Goal: Find specific page/section: Find specific page/section

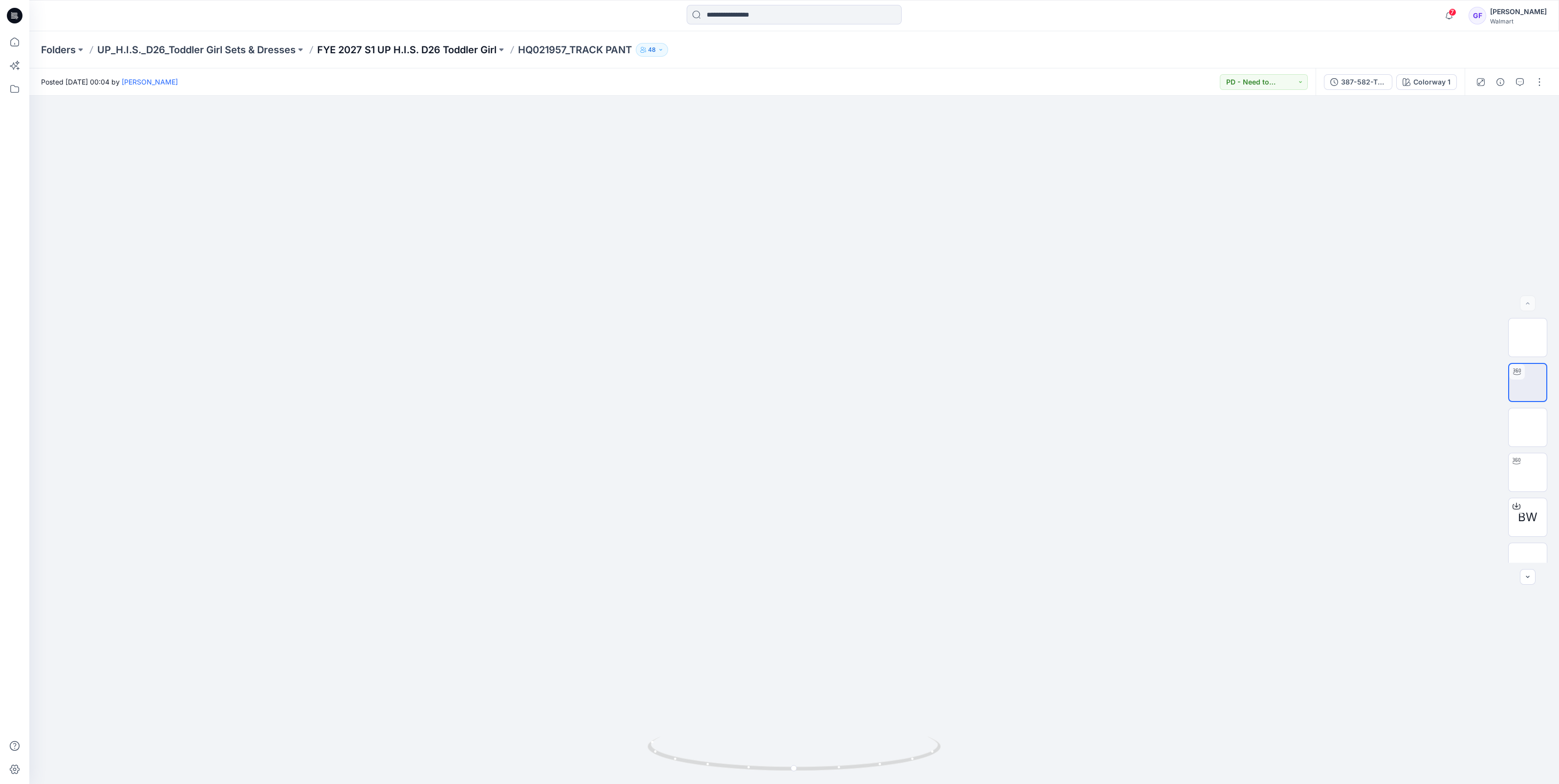
click at [398, 51] on p "FYE 2027 S1 UP H.I.S. D26 Toddler Girl" at bounding box center [407, 49] width 179 height 14
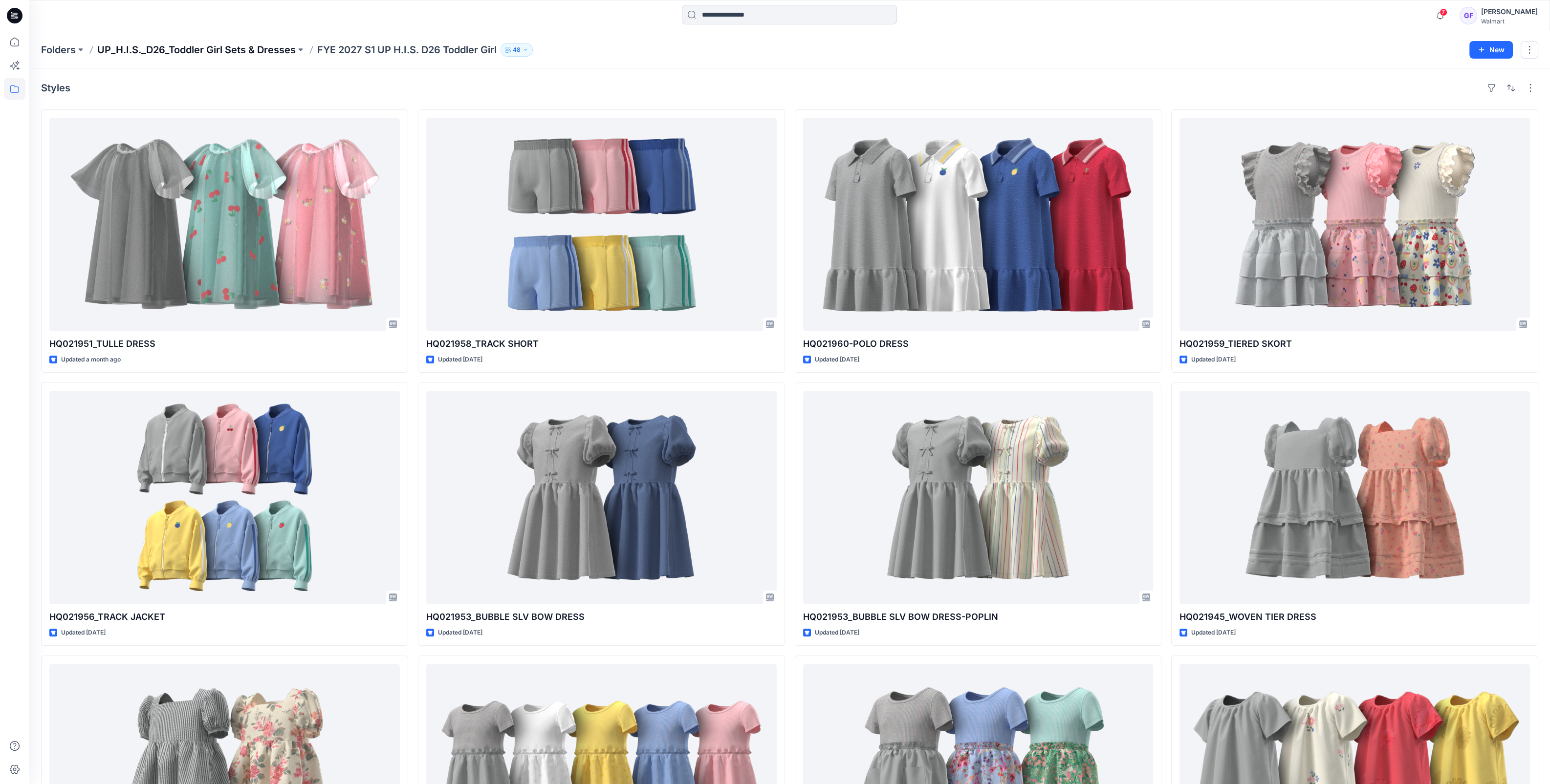
click at [270, 46] on p "UP_H.I.S._D26_Toddler Girl Sets & Dresses" at bounding box center [196, 49] width 198 height 14
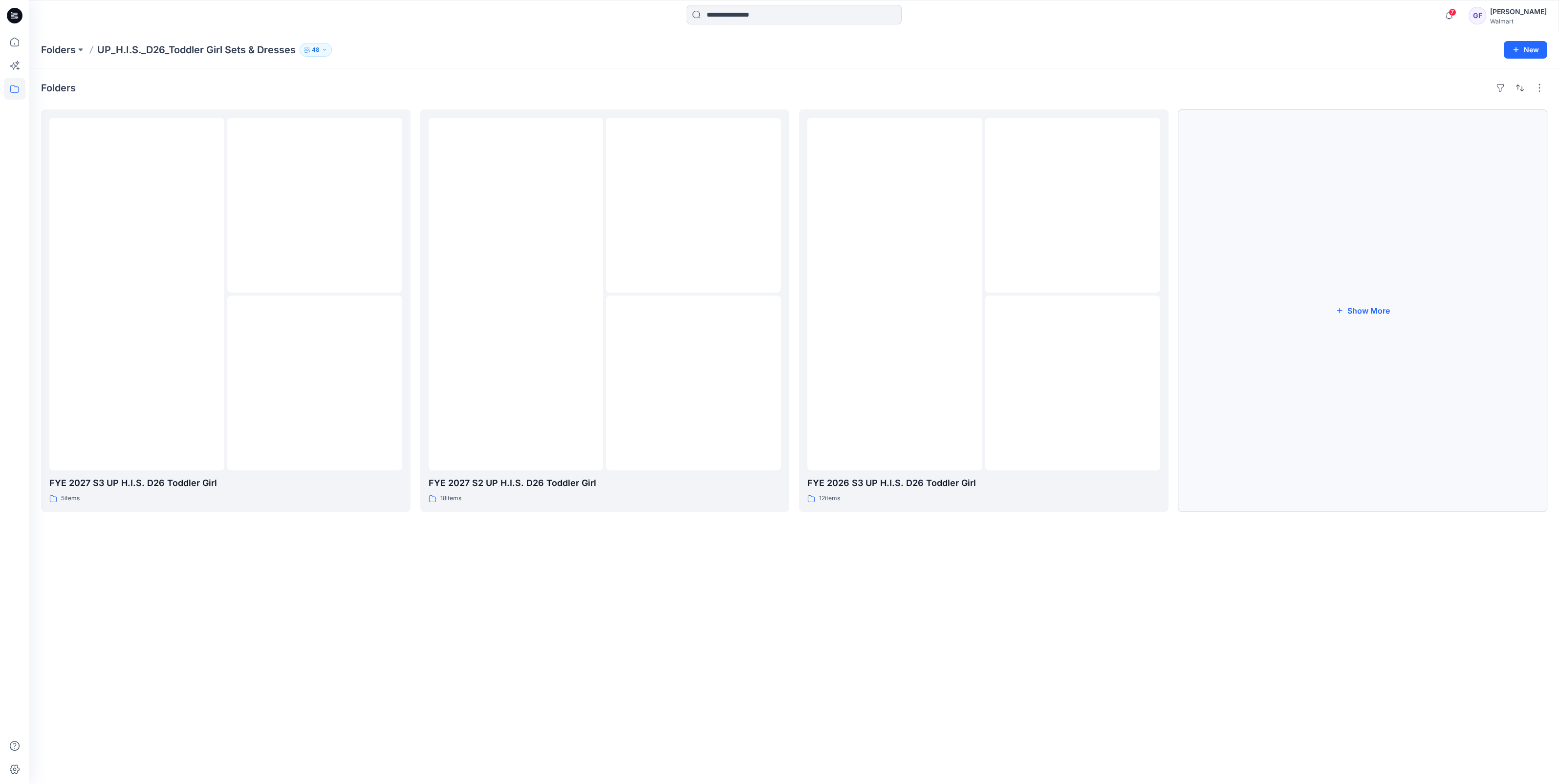
click at [1357, 306] on button "Show More" at bounding box center [1363, 311] width 370 height 403
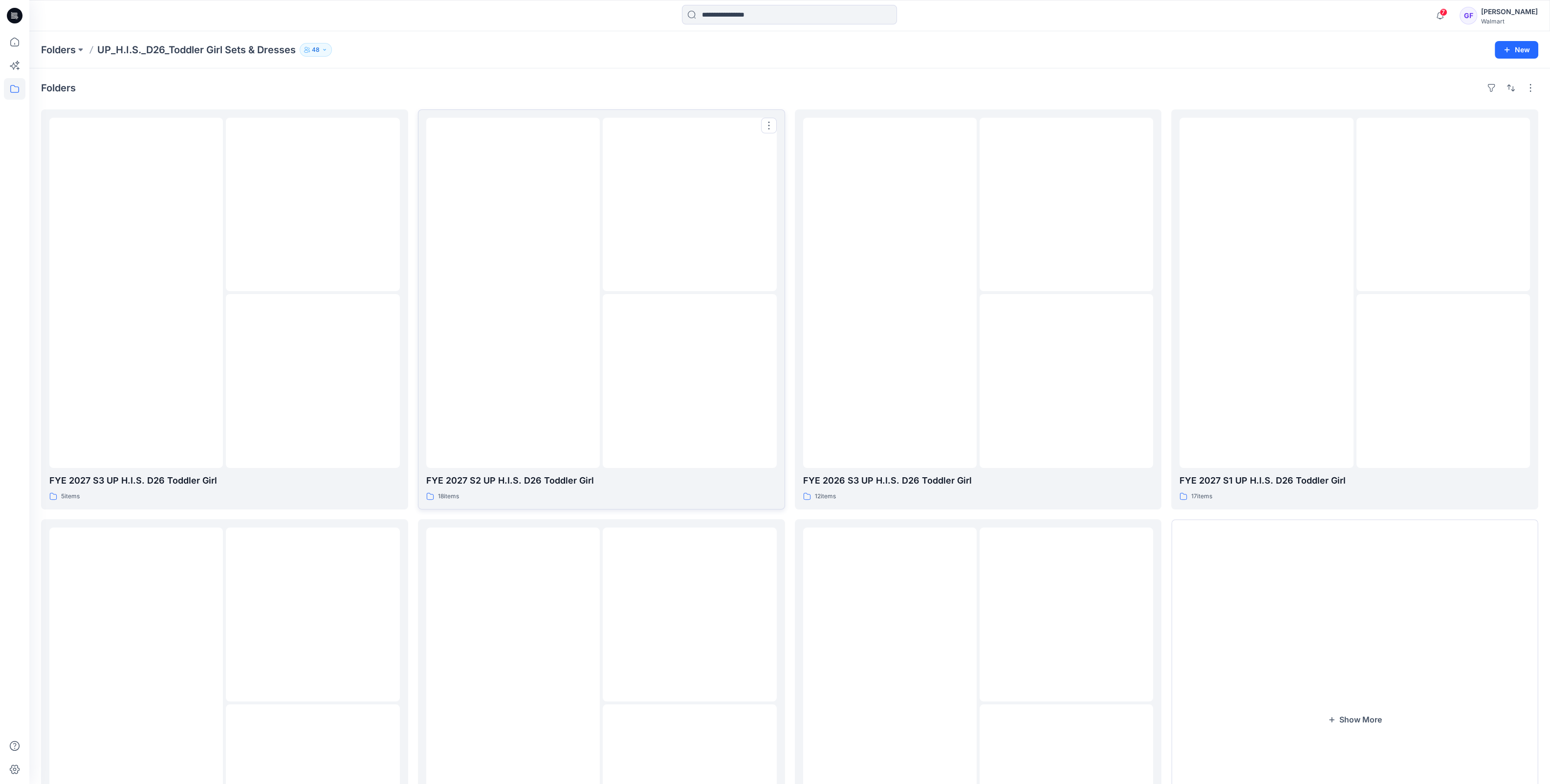
click at [528, 376] on div at bounding box center [513, 292] width 174 height 350
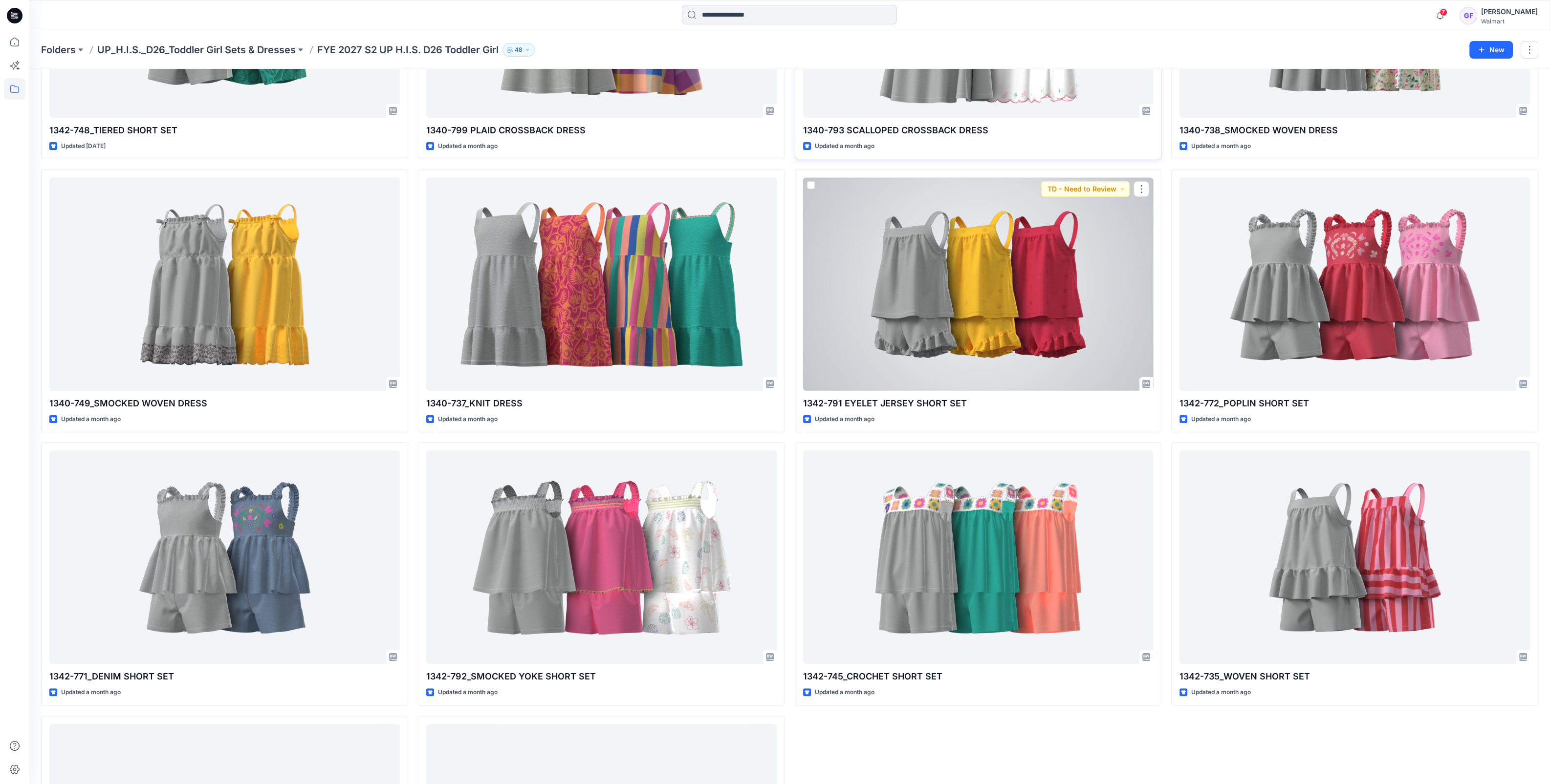
scroll to position [692, 0]
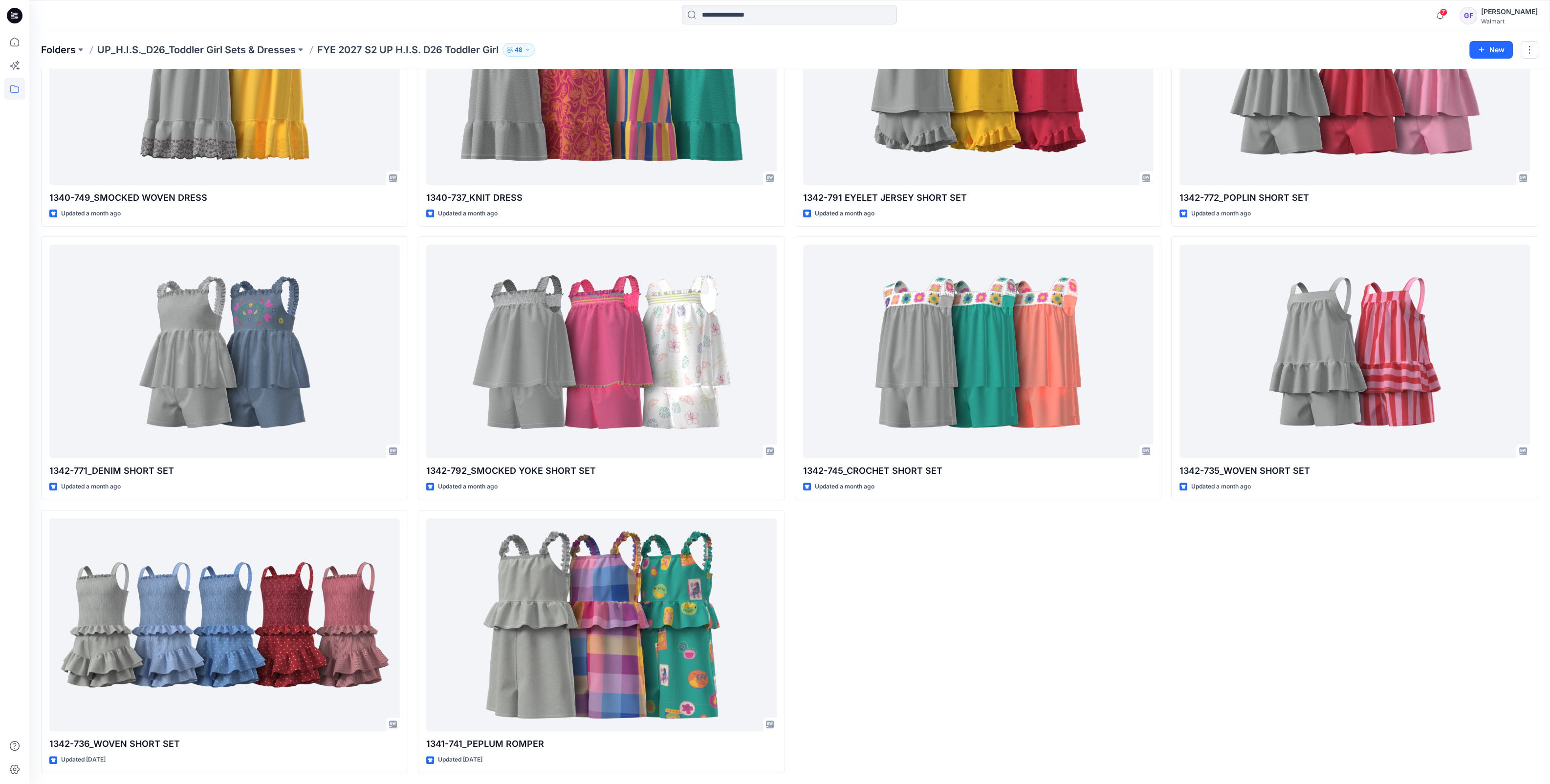
click at [54, 46] on p "Folders" at bounding box center [58, 49] width 34 height 14
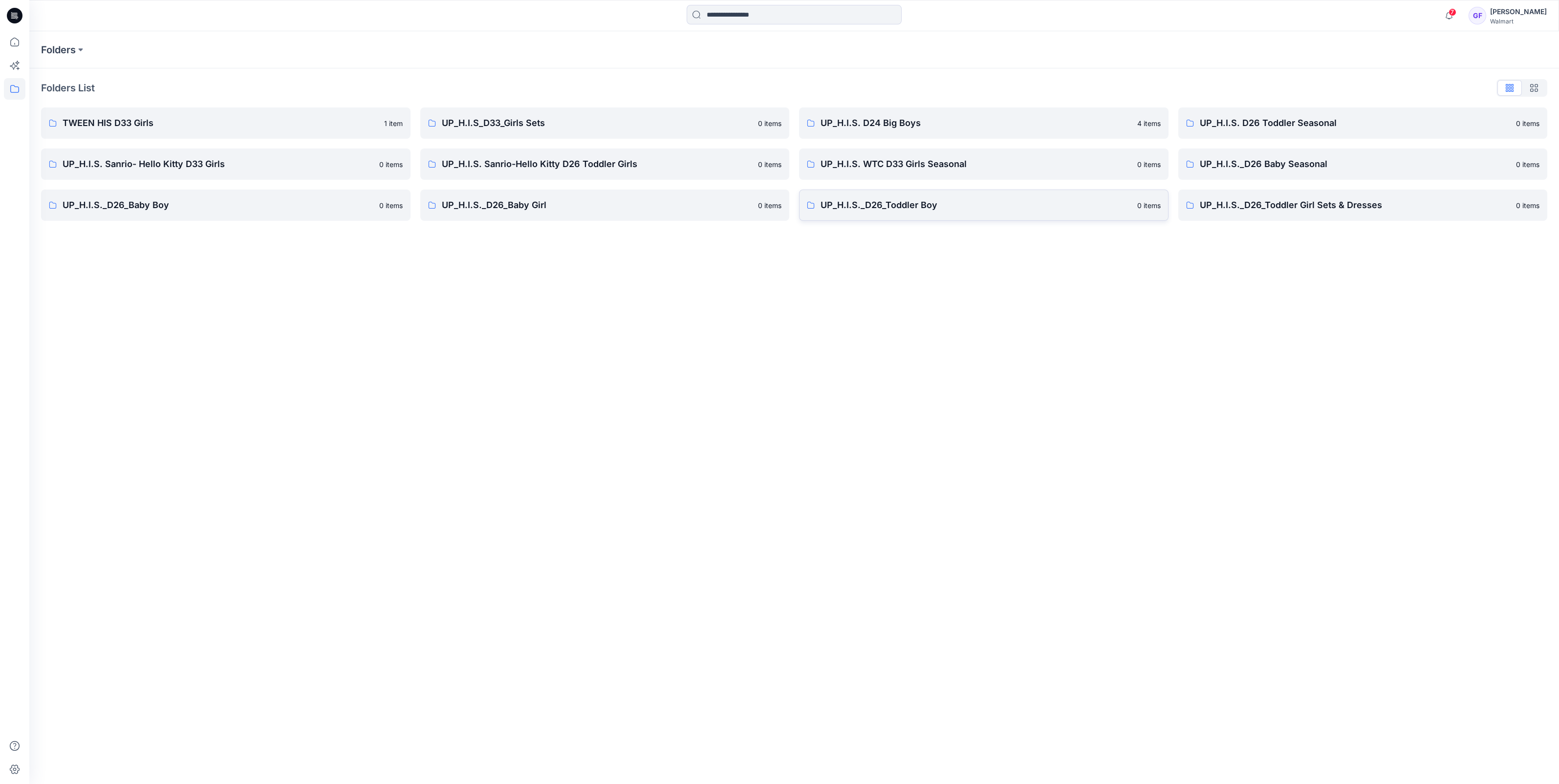
click at [920, 210] on p "UP_H.I.S._D26_Toddler Boy" at bounding box center [976, 205] width 311 height 14
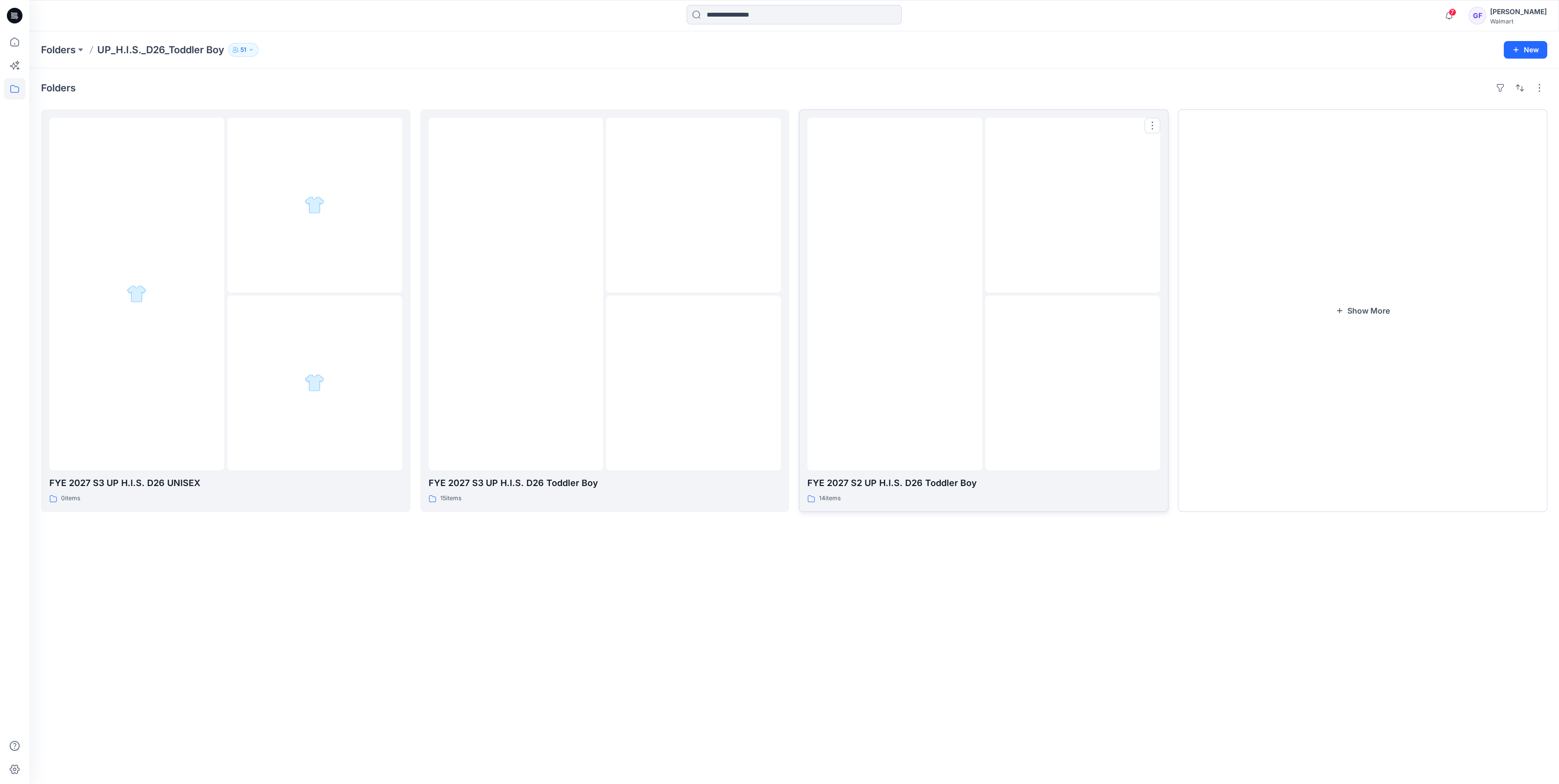
click at [894, 294] on img at bounding box center [894, 294] width 0 height 0
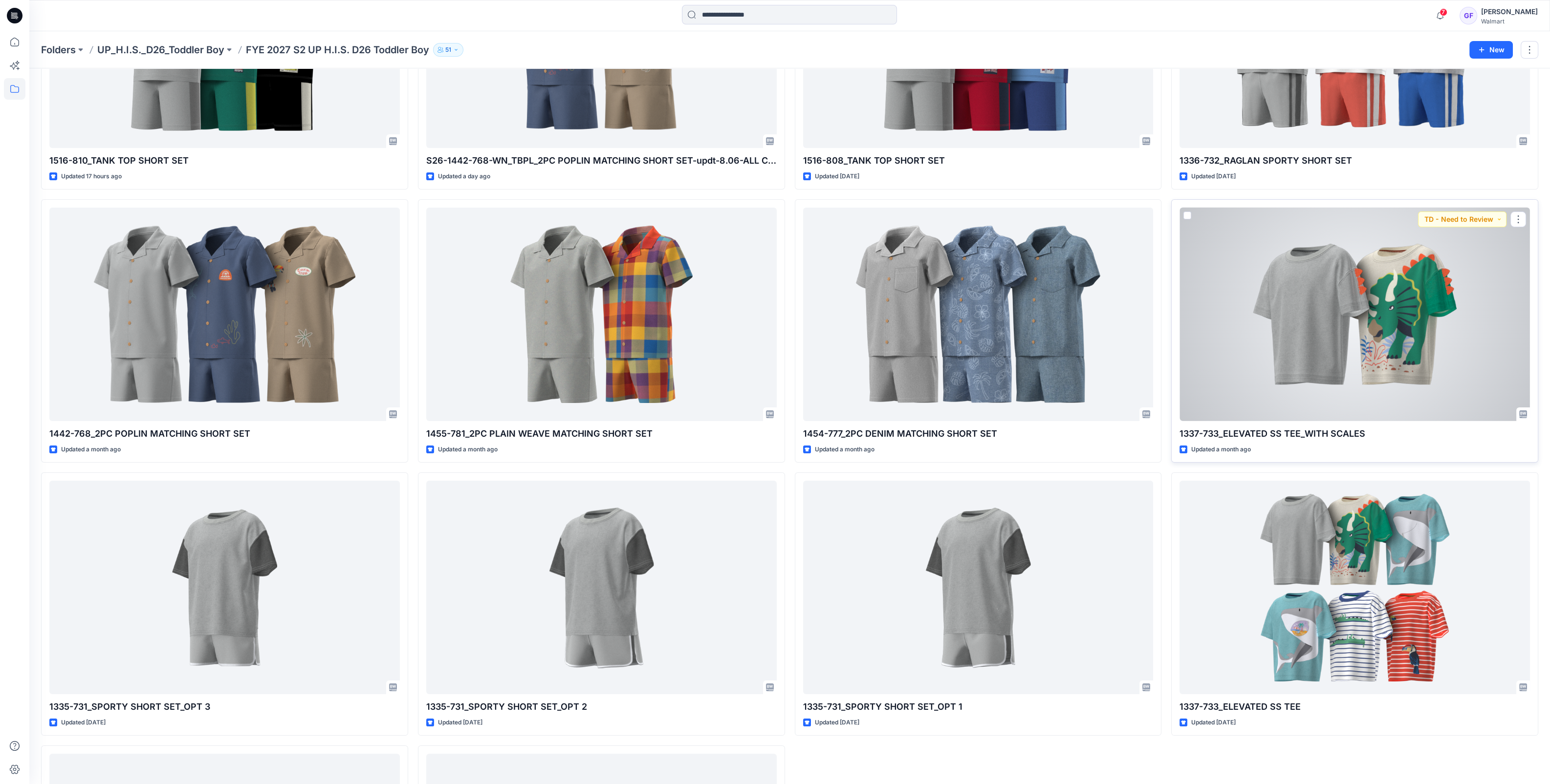
scroll to position [244, 0]
